Goal: Task Accomplishment & Management: Use online tool/utility

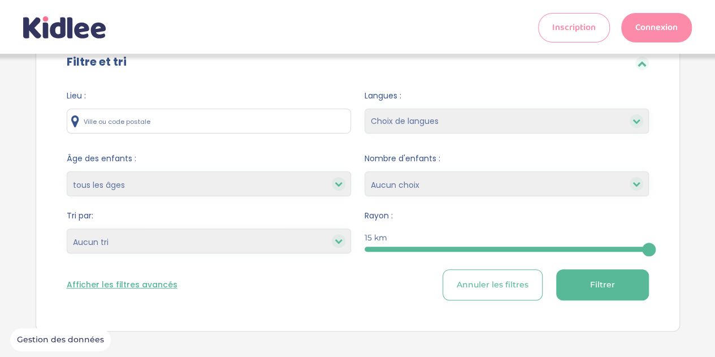
scroll to position [25, 0]
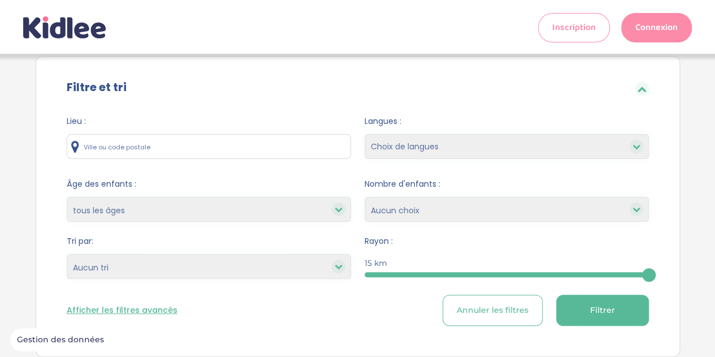
click at [416, 149] on select "Choix de langues anglais espagnol arabe portugais italien allemand chinois russ…" at bounding box center [507, 146] width 284 height 25
select select "1"
click at [365, 134] on select "Choix de langues anglais espagnol arabe portugais italien allemand chinois russ…" at bounding box center [507, 146] width 284 height 25
select select
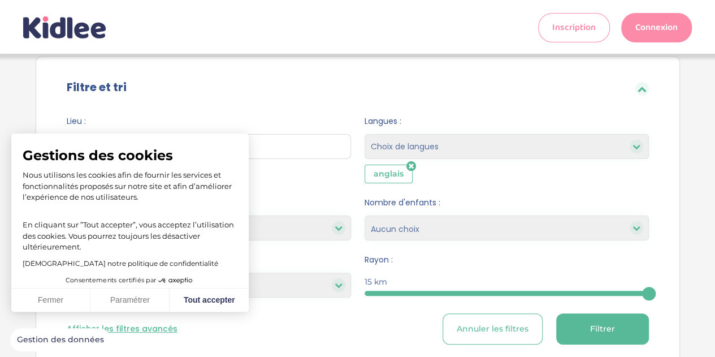
click at [301, 336] on div "Afficher les filtres avancés Annuler les filtres Filtrer" at bounding box center [358, 328] width 582 height 31
click at [180, 297] on button "Tout accepter" at bounding box center [209, 300] width 79 height 24
checkbox input "true"
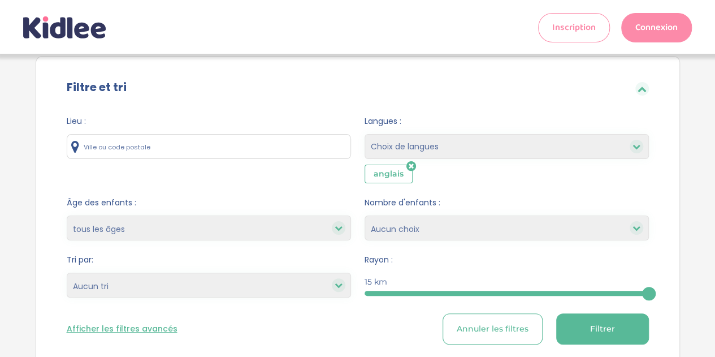
click at [106, 143] on input "text" at bounding box center [209, 146] width 284 height 25
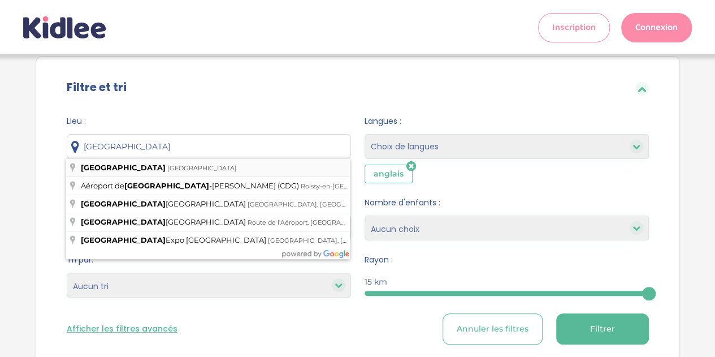
type input "Paris, France"
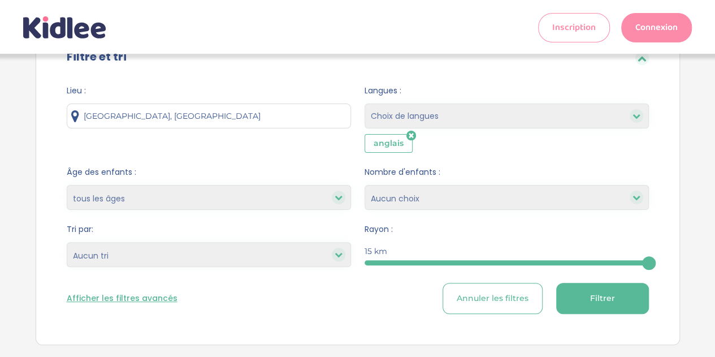
scroll to position [56, 0]
click at [385, 260] on div at bounding box center [507, 262] width 284 height 5
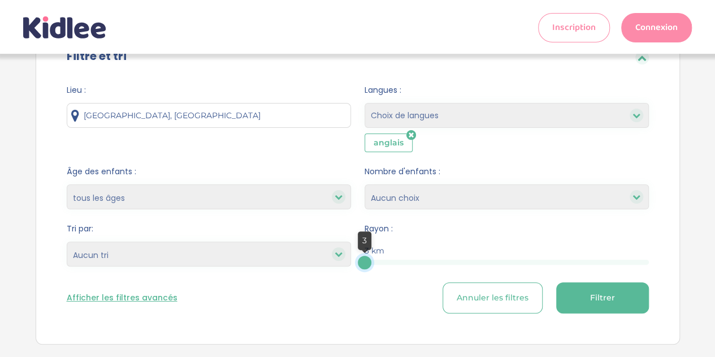
drag, startPoint x: 365, startPoint y: 263, endPoint x: 308, endPoint y: 267, distance: 57.9
click at [308, 267] on form "Lieu : Paris, France Langues : Choix de langues anglais espagnol arabe portugai…" at bounding box center [358, 198] width 582 height 229
click at [615, 292] on button "Filtrer" at bounding box center [602, 297] width 93 height 31
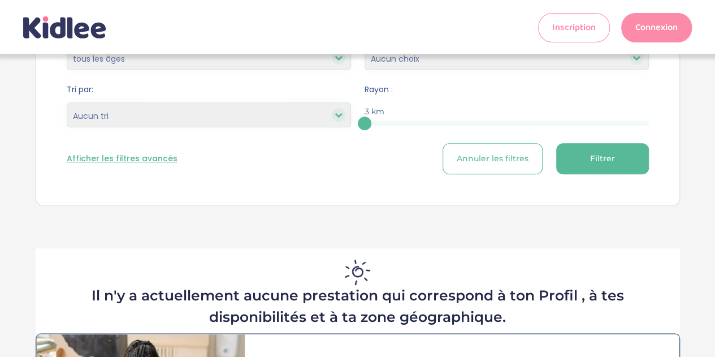
scroll to position [197, 0]
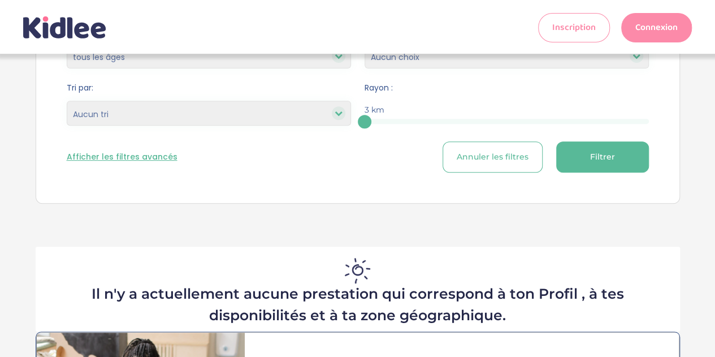
click at [599, 151] on span "Filtrer" at bounding box center [602, 157] width 25 height 12
click at [397, 115] on div "3" at bounding box center [507, 121] width 284 height 13
drag, startPoint x: 364, startPoint y: 122, endPoint x: 388, endPoint y: 123, distance: 23.8
click at [388, 123] on div at bounding box center [386, 122] width 14 height 14
drag, startPoint x: 365, startPoint y: 120, endPoint x: 406, endPoint y: 122, distance: 40.7
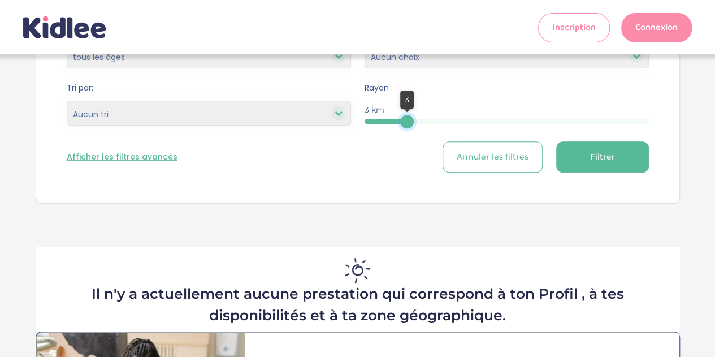
click at [406, 122] on div at bounding box center [407, 122] width 14 height 14
click at [451, 122] on div "3" at bounding box center [507, 121] width 284 height 5
click at [578, 148] on button "Filtrer" at bounding box center [602, 156] width 93 height 31
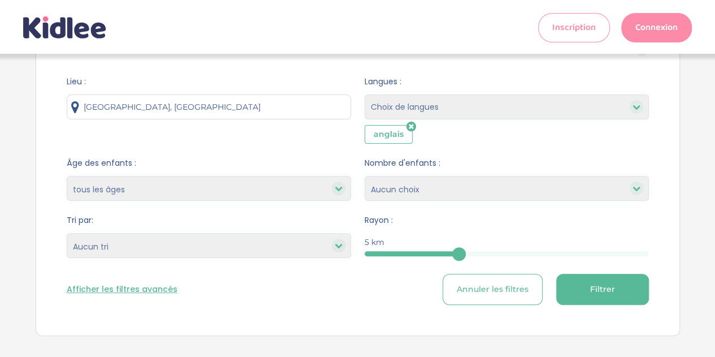
scroll to position [57, 0]
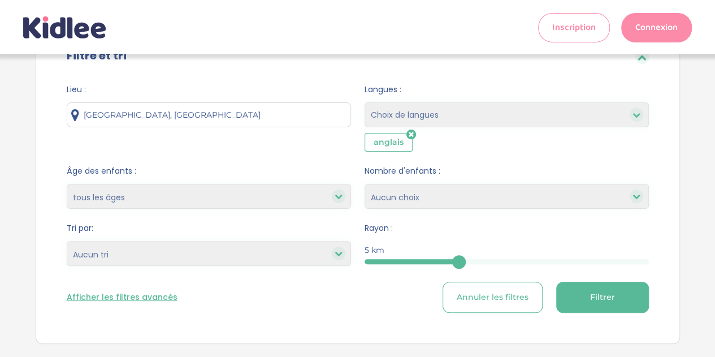
click at [534, 256] on div "5" at bounding box center [507, 261] width 284 height 13
click at [608, 295] on span "Filtrer" at bounding box center [602, 297] width 25 height 12
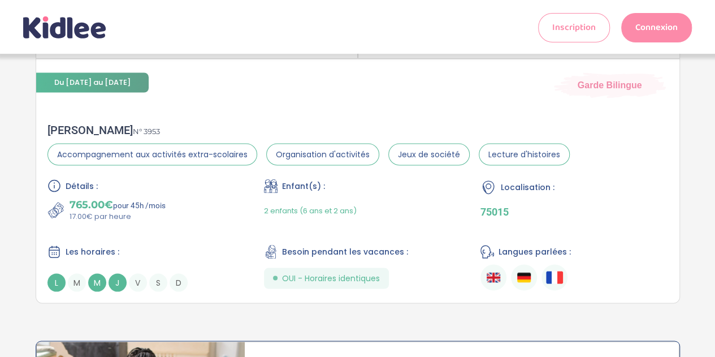
scroll to position [964, 0]
click at [50, 277] on span "L" at bounding box center [56, 283] width 18 height 18
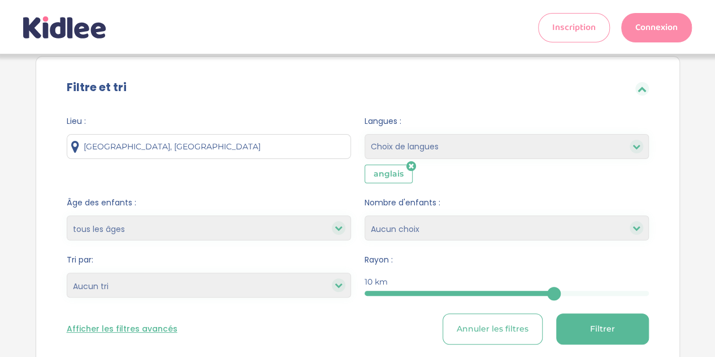
scroll to position [25, 0]
click at [117, 283] on select "Heures par semaine (croissant) Heures par semaine (décroissant) Date de démarra…" at bounding box center [209, 284] width 284 height 25
select select "hours_asc"
click at [67, 272] on select "Heures par semaine (croissant) Heures par semaine (décroissant) Date de démarra…" at bounding box center [209, 284] width 284 height 25
click at [648, 292] on div "10" at bounding box center [507, 292] width 284 height 5
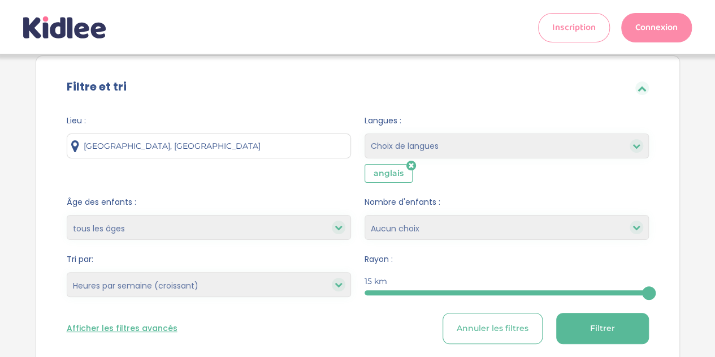
click at [612, 327] on span "Filtrer" at bounding box center [602, 328] width 25 height 12
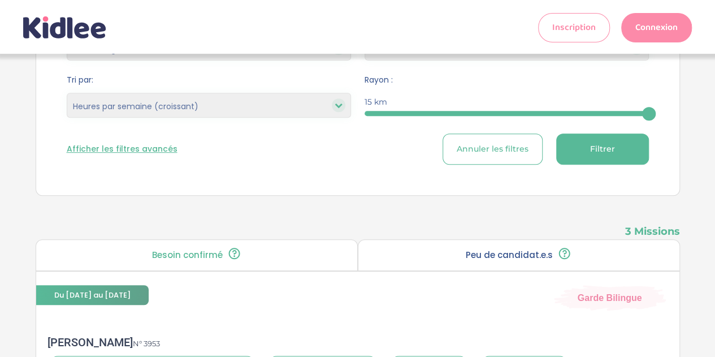
scroll to position [0, 0]
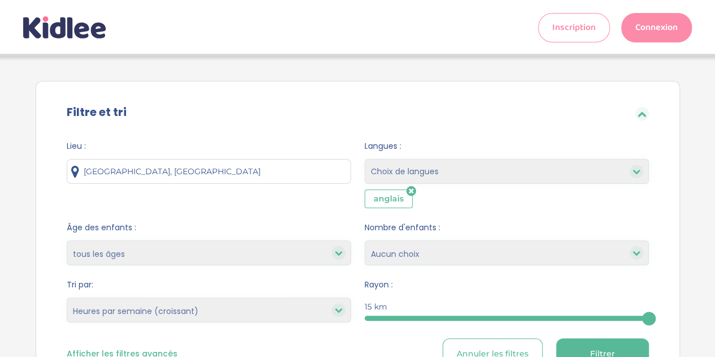
click at [422, 168] on select "Choix de langues anglais espagnol arabe portugais italien allemand chinois russ…" at bounding box center [507, 171] width 284 height 25
select select "175"
click at [365, 159] on select "Choix de langues anglais espagnol arabe portugais italien allemand chinois russ…" at bounding box center [507, 171] width 284 height 25
select select
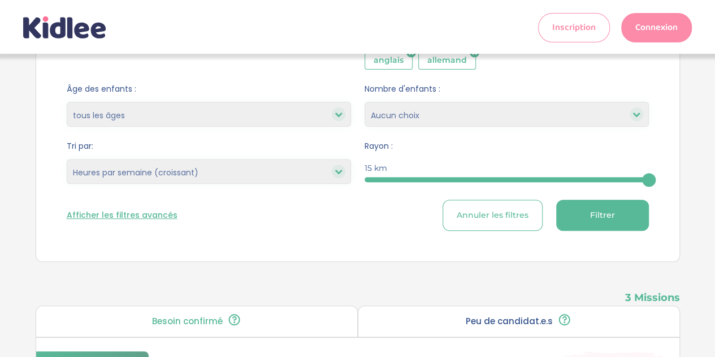
scroll to position [140, 0]
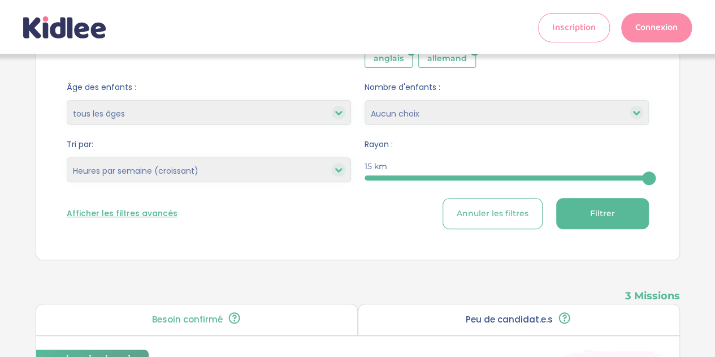
click at [623, 213] on button "Filtrer" at bounding box center [602, 213] width 93 height 31
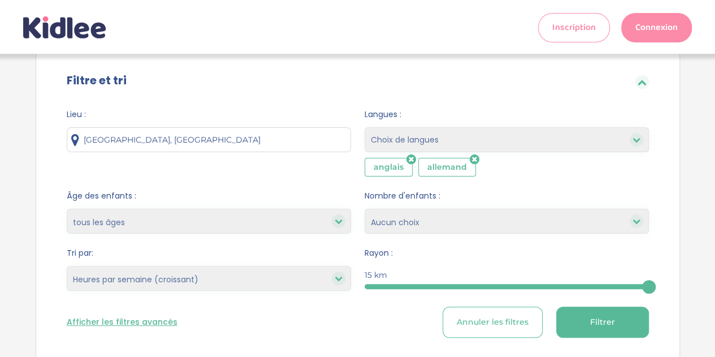
scroll to position [26, 0]
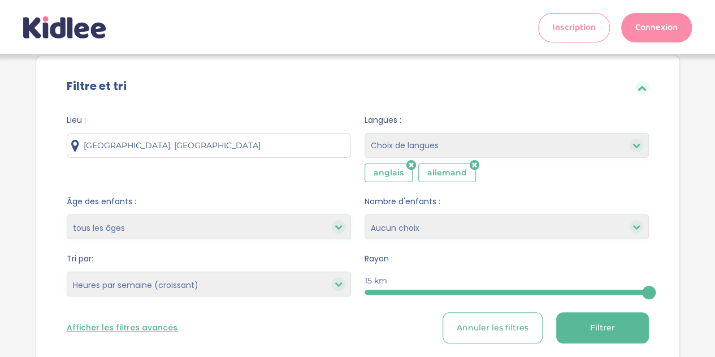
click at [169, 143] on input "Paris, France" at bounding box center [209, 145] width 284 height 25
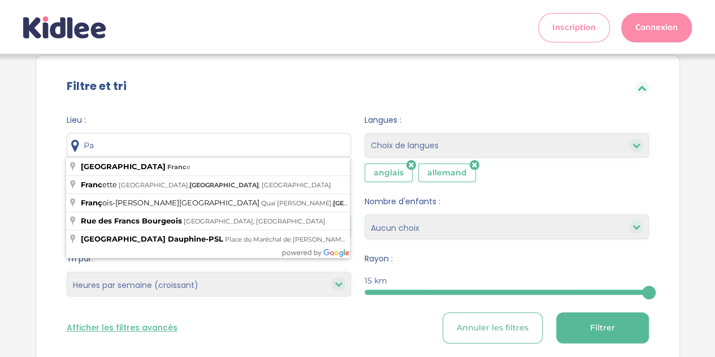
type input "P"
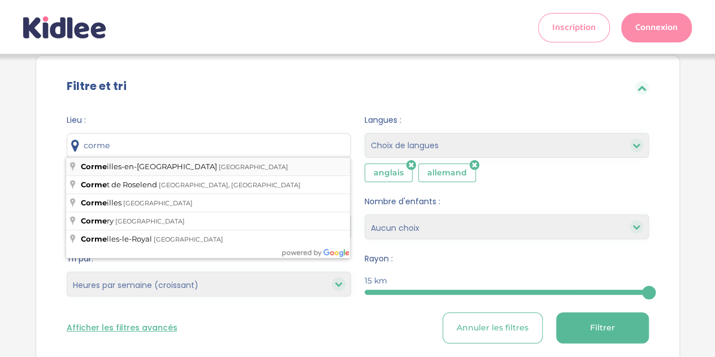
type input "Cormeilles-en-Parisis, France"
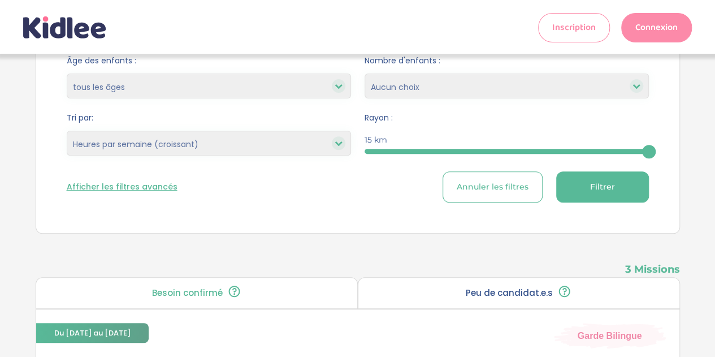
scroll to position [167, 0]
click at [594, 194] on button "Filtrer" at bounding box center [602, 186] width 93 height 31
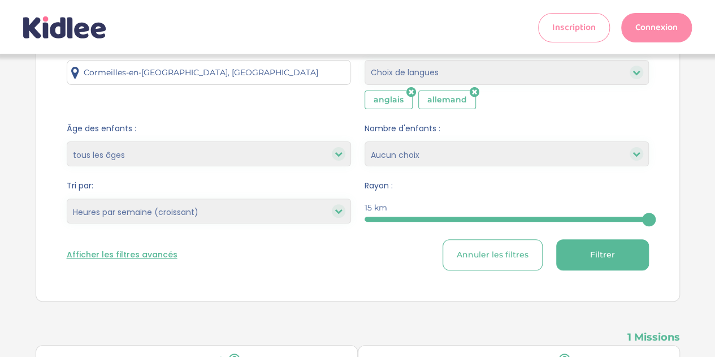
scroll to position [0, 0]
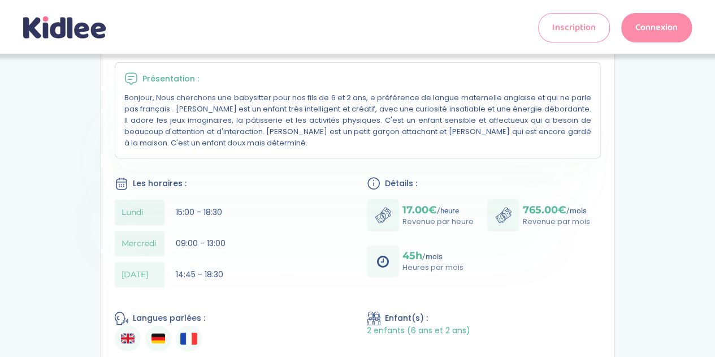
scroll to position [205, 0]
